Goal: Task Accomplishment & Management: Use online tool/utility

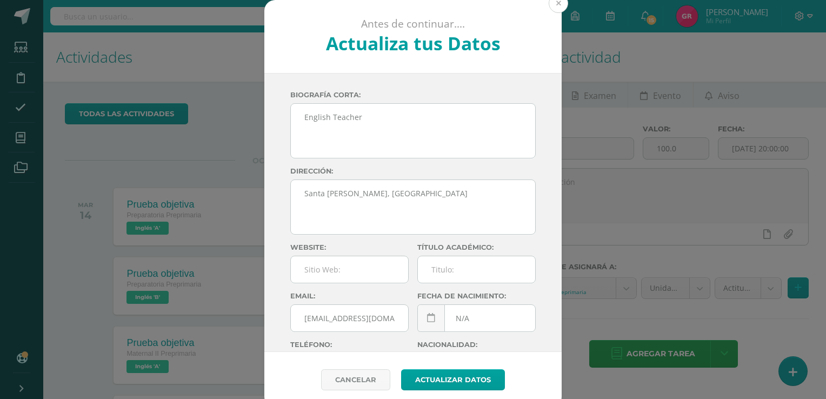
click at [554, 8] on button at bounding box center [557, 3] width 19 height 19
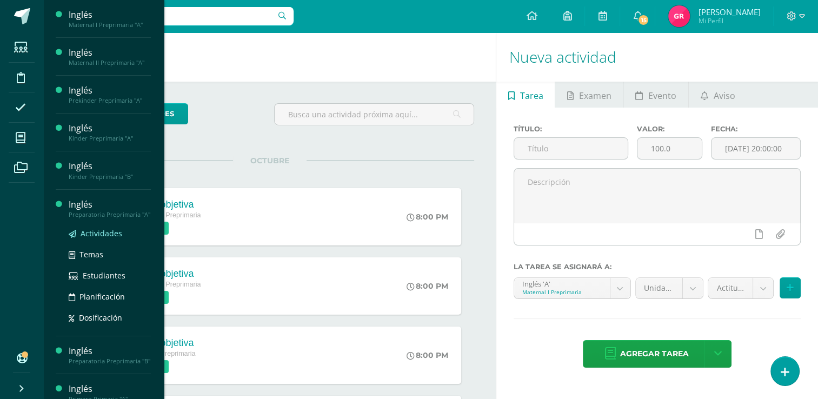
click at [90, 238] on span "Actividades" at bounding box center [102, 233] width 42 height 10
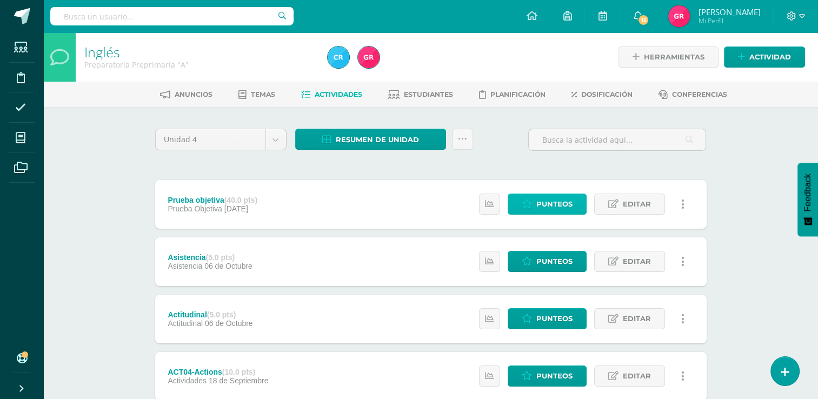
click at [553, 200] on span "Punteos" at bounding box center [554, 204] width 36 height 20
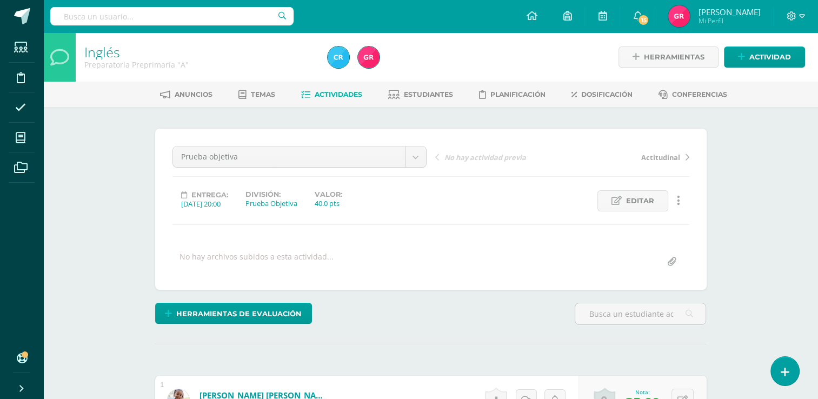
scroll to position [1, 0]
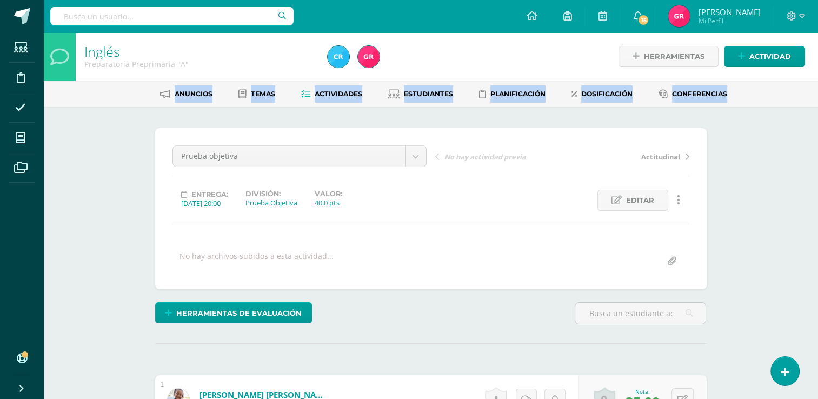
drag, startPoint x: 815, startPoint y: 68, endPoint x: 820, endPoint y: 82, distance: 14.9
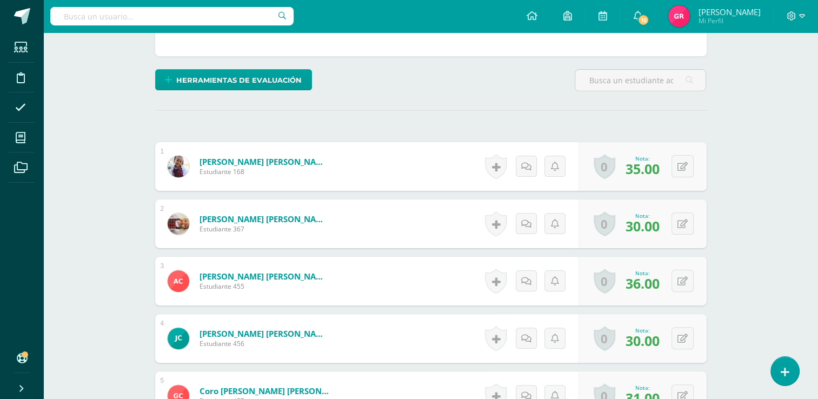
scroll to position [250, 0]
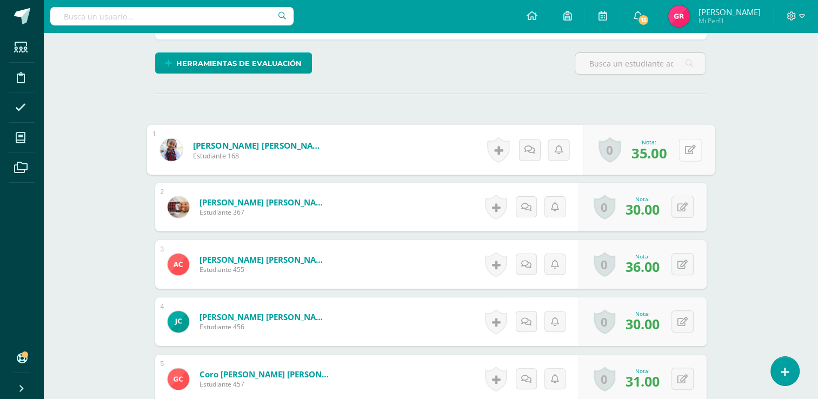
click at [678, 153] on button at bounding box center [689, 149] width 23 height 23
type input "40"
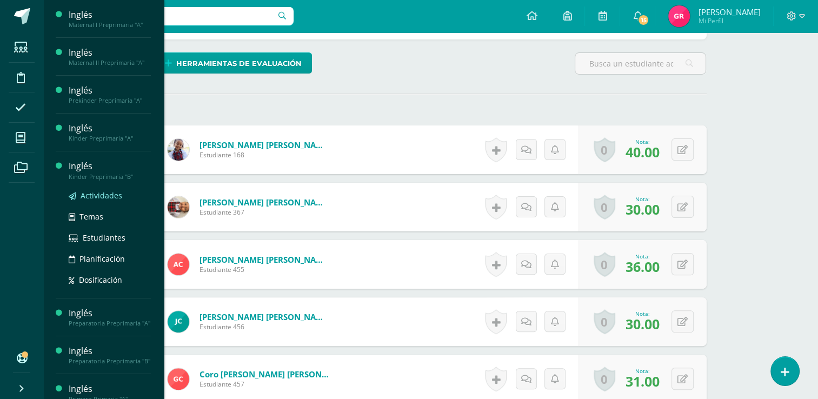
click at [96, 196] on span "Actividades" at bounding box center [102, 195] width 42 height 10
